Goal: Use online tool/utility: Use online tool/utility

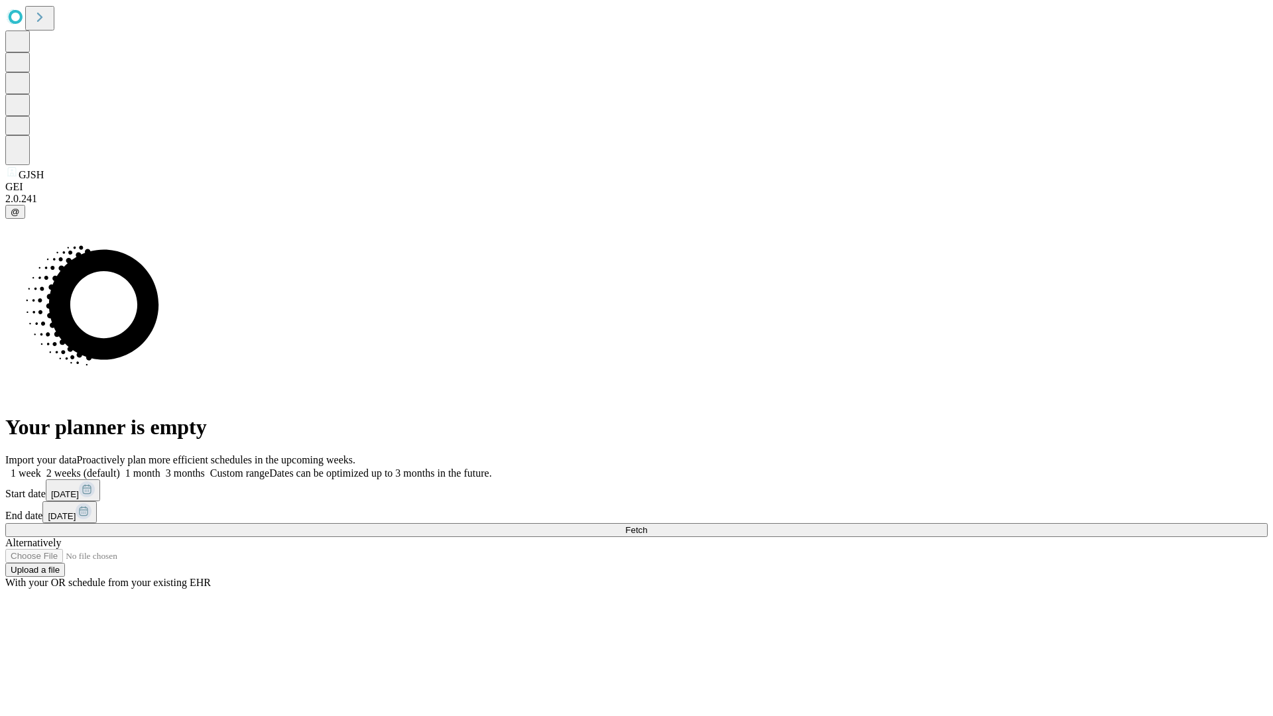
click at [647, 525] on span "Fetch" at bounding box center [636, 530] width 22 height 10
